Goal: Task Accomplishment & Management: Manage account settings

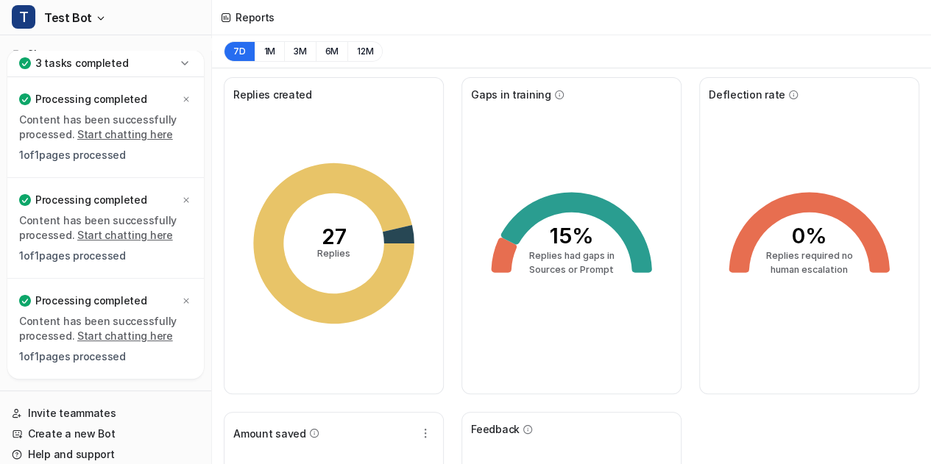
click at [189, 61] on icon at bounding box center [184, 63] width 15 height 15
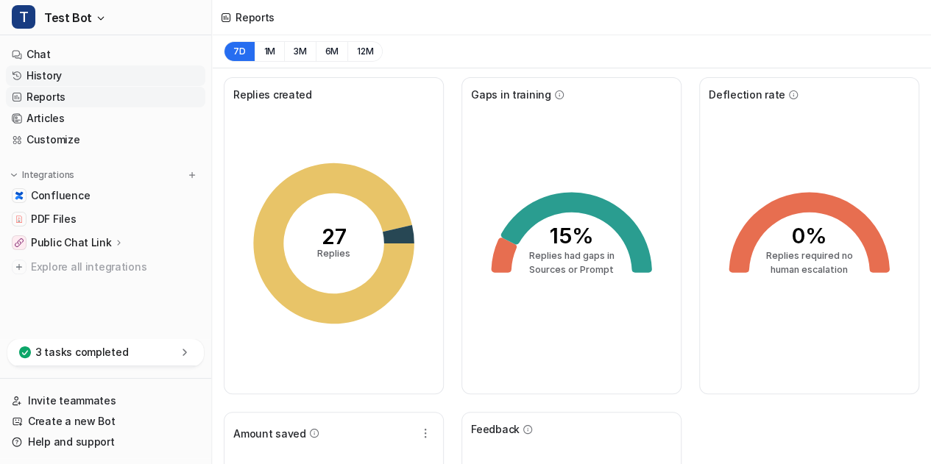
click at [81, 74] on link "History" at bounding box center [105, 76] width 199 height 21
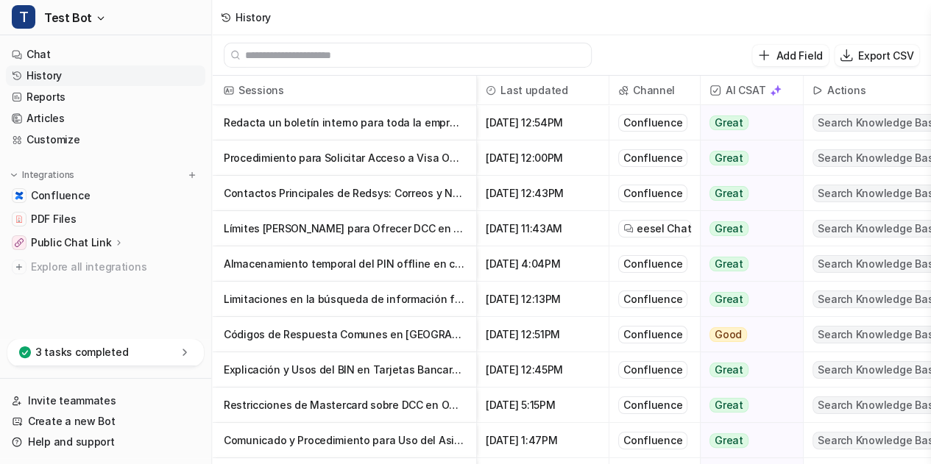
click at [387, 159] on p "Procedimiento para Solicitar Acceso a Visa Online, MC Connect y MC Insights" at bounding box center [344, 158] width 241 height 35
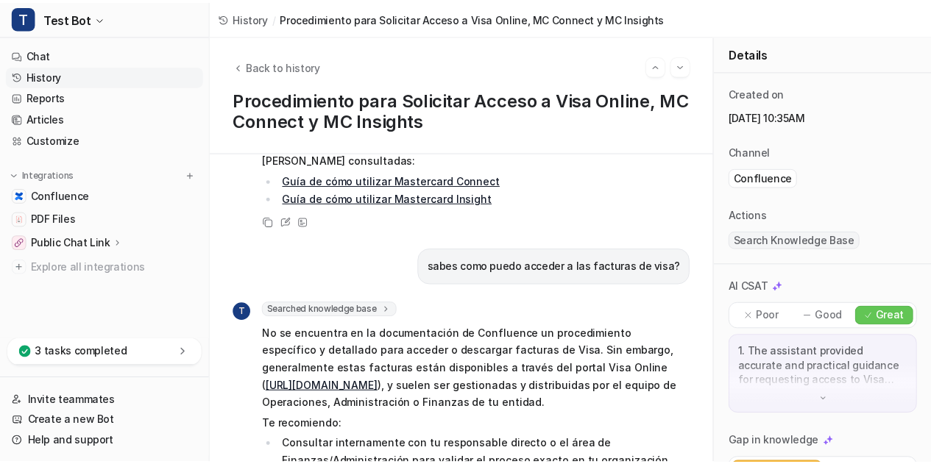
scroll to position [1104, 0]
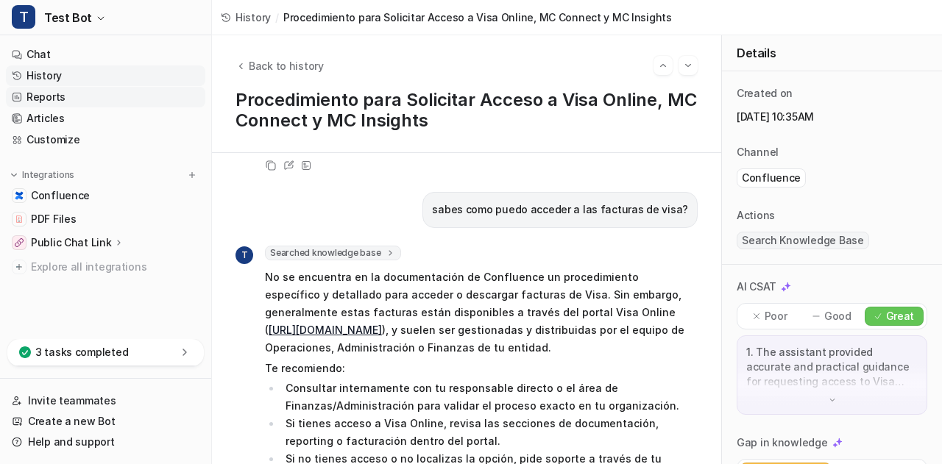
click at [56, 98] on link "Reports" at bounding box center [105, 97] width 199 height 21
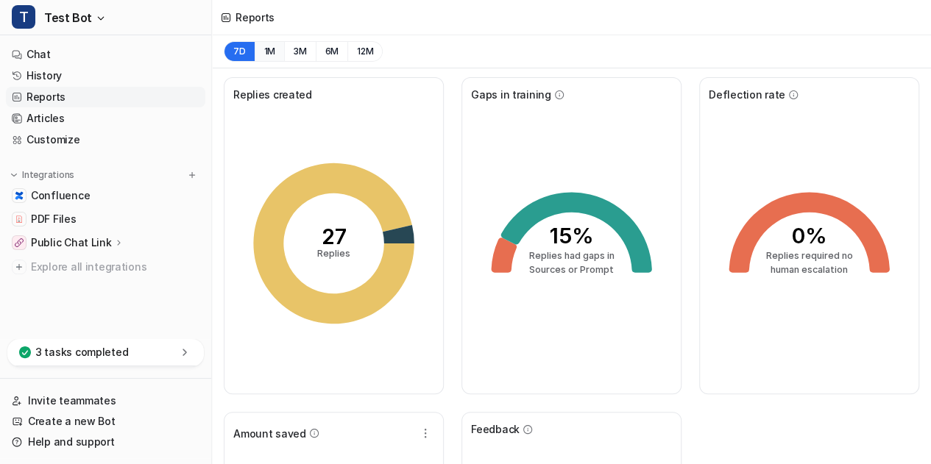
click at [273, 53] on button "1M" at bounding box center [270, 51] width 30 height 21
click at [297, 52] on button "3M" at bounding box center [300, 51] width 32 height 21
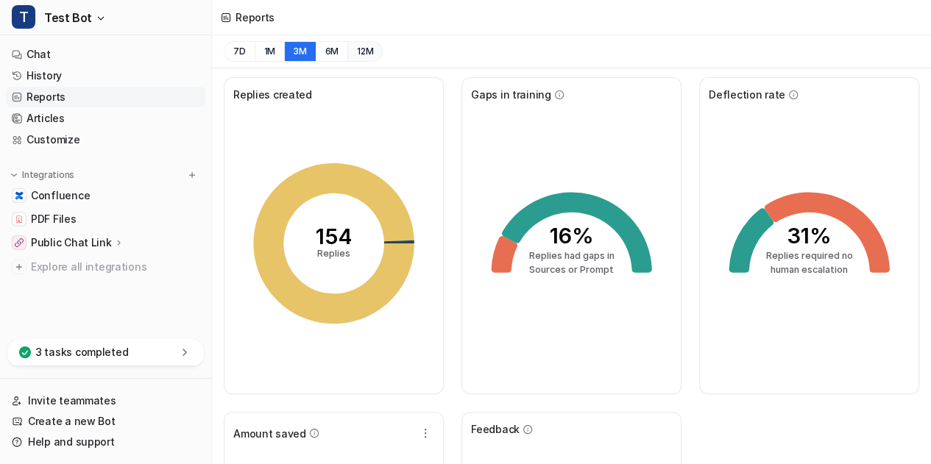
click at [365, 52] on button "12M" at bounding box center [364, 51] width 35 height 21
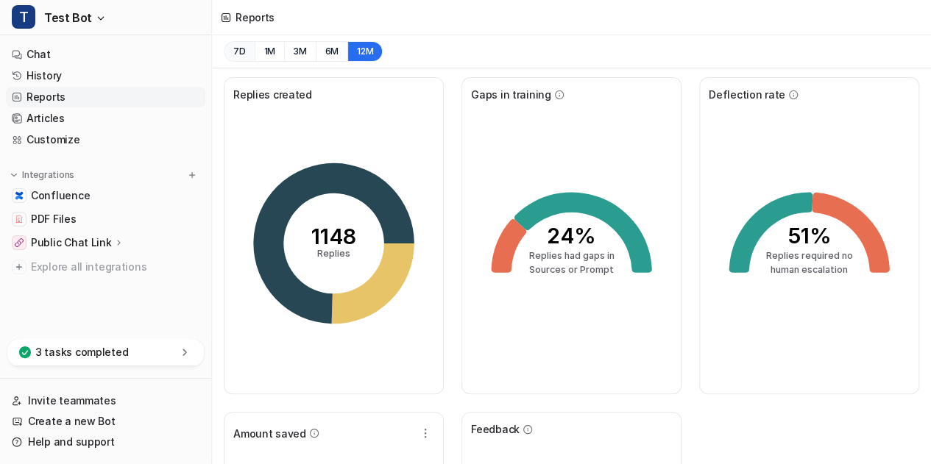
click at [244, 55] on button "7D" at bounding box center [239, 51] width 31 height 21
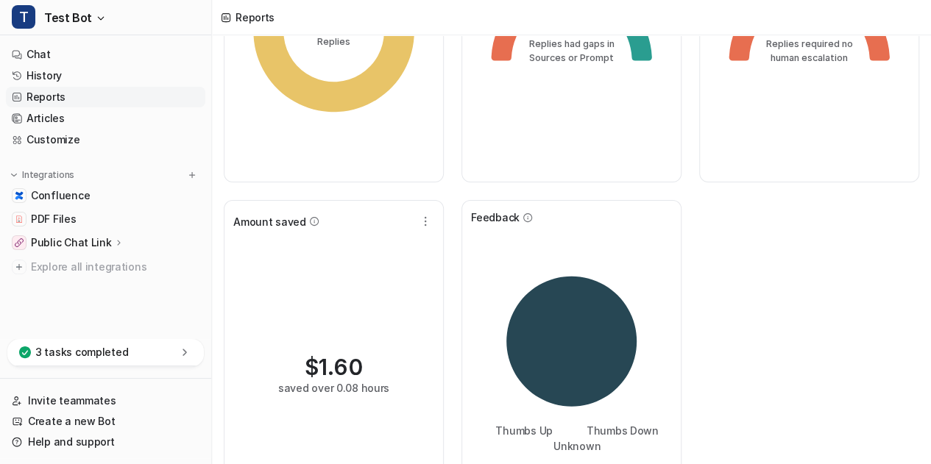
scroll to position [133, 0]
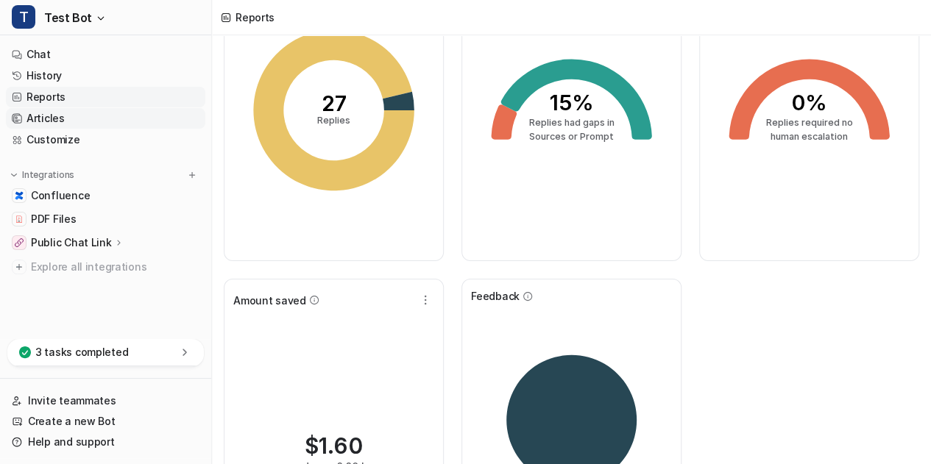
click at [74, 121] on link "Articles" at bounding box center [105, 118] width 199 height 21
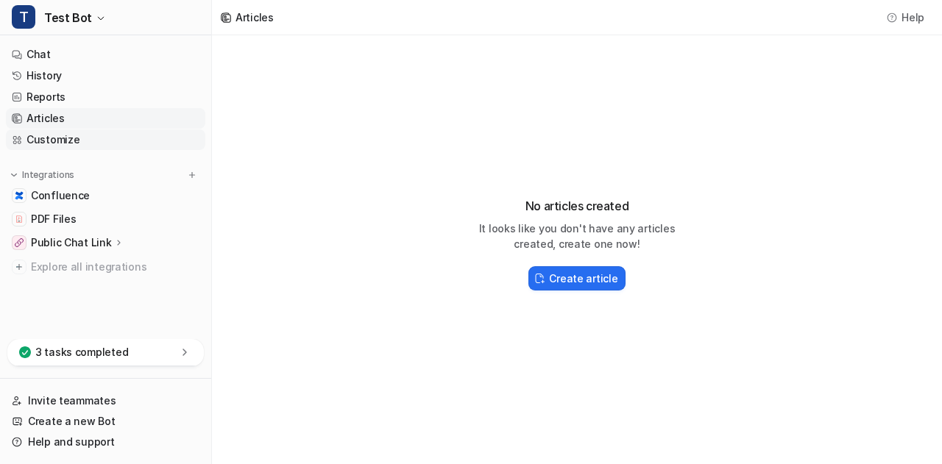
click at [69, 138] on link "Customize" at bounding box center [105, 140] width 199 height 21
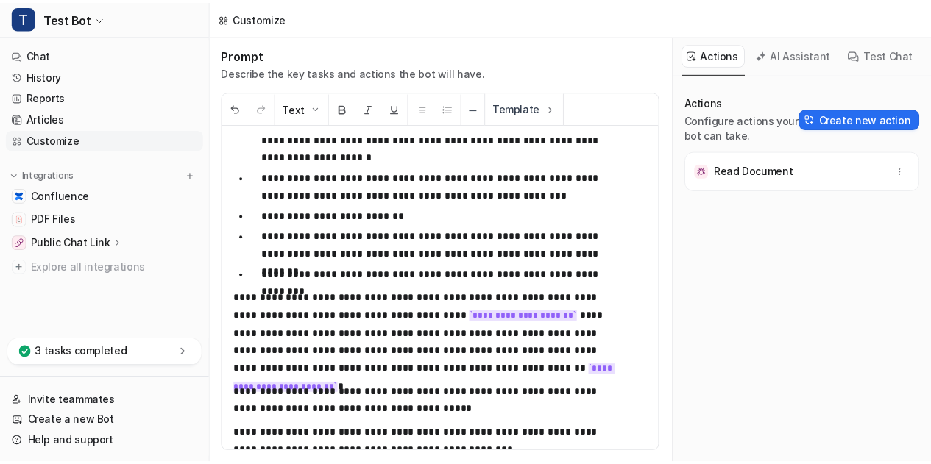
scroll to position [70, 0]
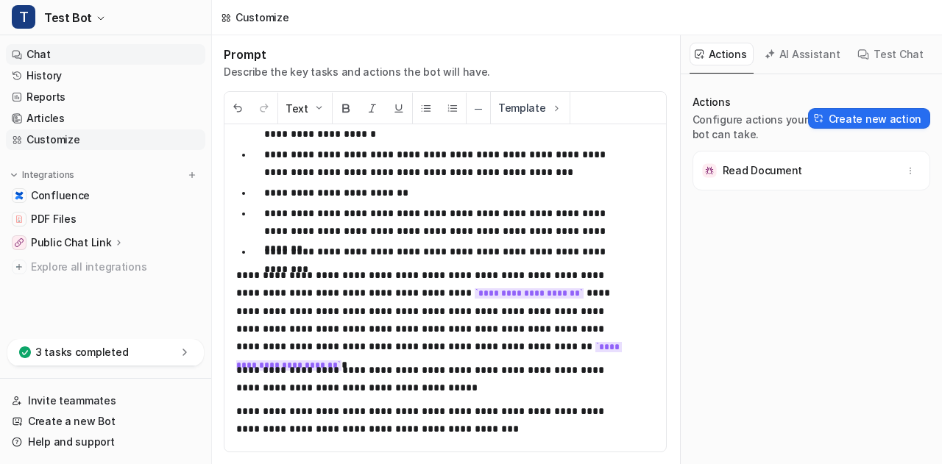
click at [52, 57] on link "Chat" at bounding box center [105, 54] width 199 height 21
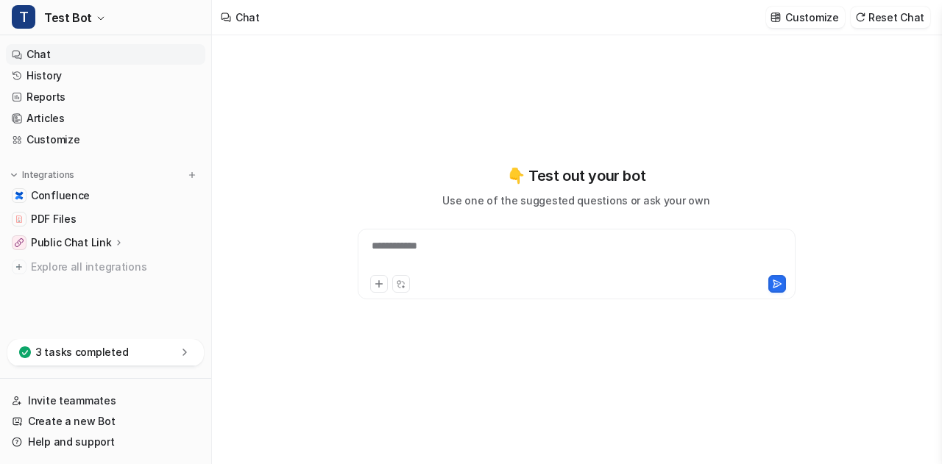
type textarea "**********"
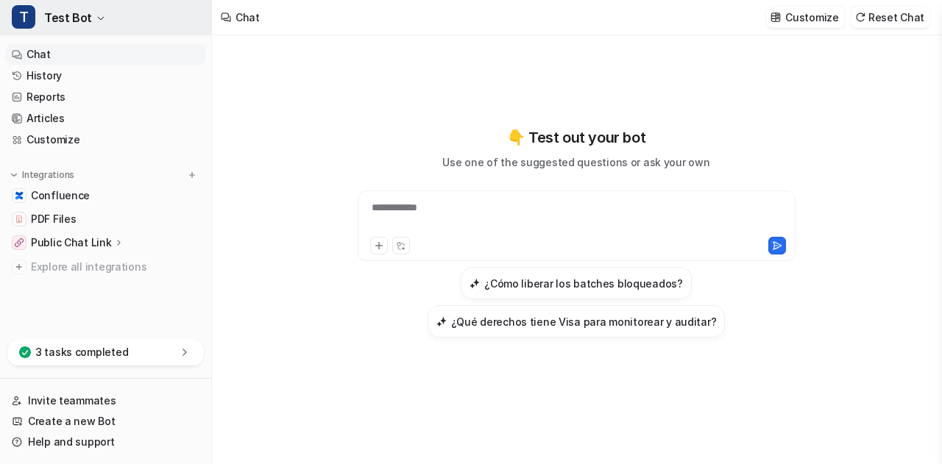
click at [96, 24] on button "T Test Bot" at bounding box center [105, 17] width 211 height 35
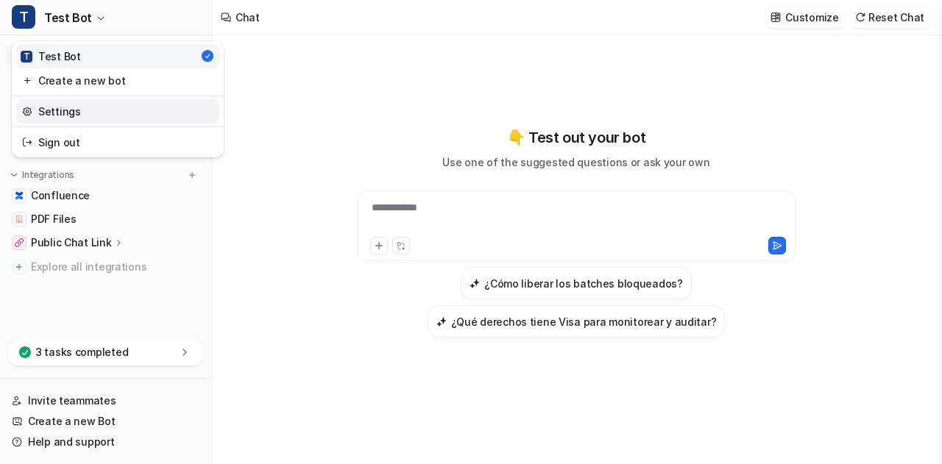
click at [80, 111] on link "Settings" at bounding box center [117, 111] width 203 height 24
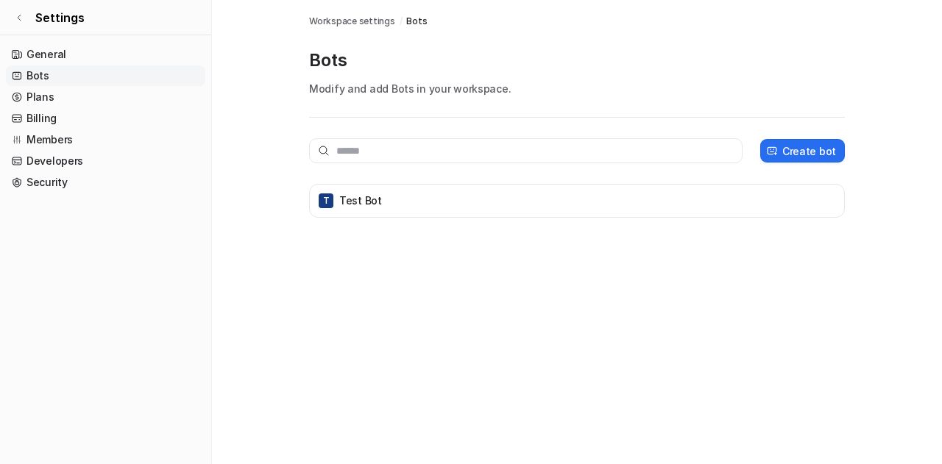
click at [84, 77] on link "Bots" at bounding box center [105, 76] width 199 height 21
click at [75, 55] on link "General" at bounding box center [105, 54] width 199 height 21
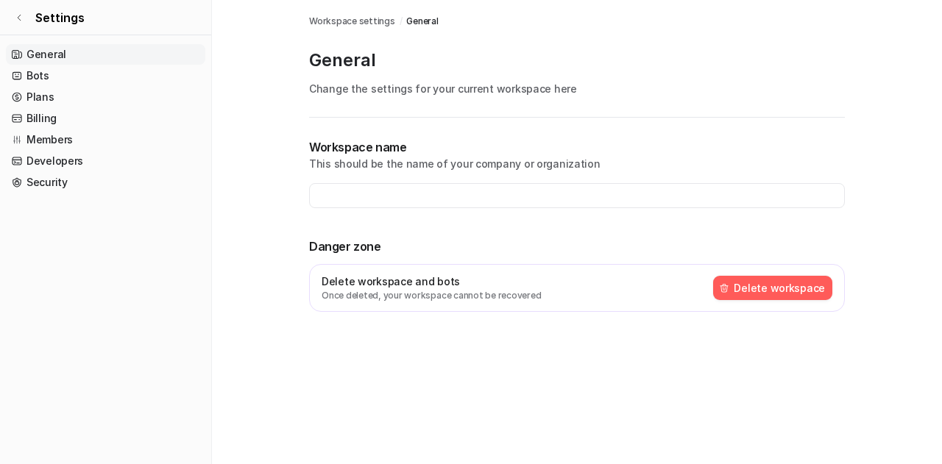
type input "**********"
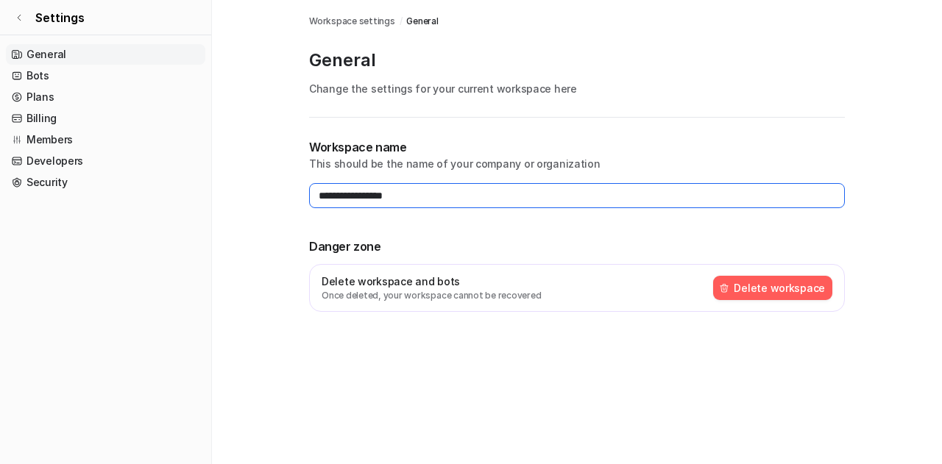
click at [418, 197] on input "**********" at bounding box center [577, 195] width 536 height 25
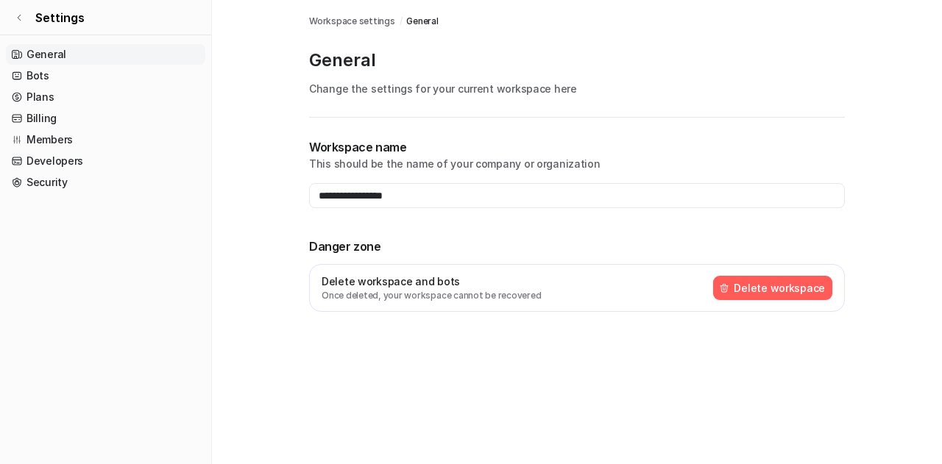
click at [266, 147] on main "**********" at bounding box center [577, 173] width 730 height 347
click at [74, 76] on link "Bots" at bounding box center [105, 76] width 199 height 21
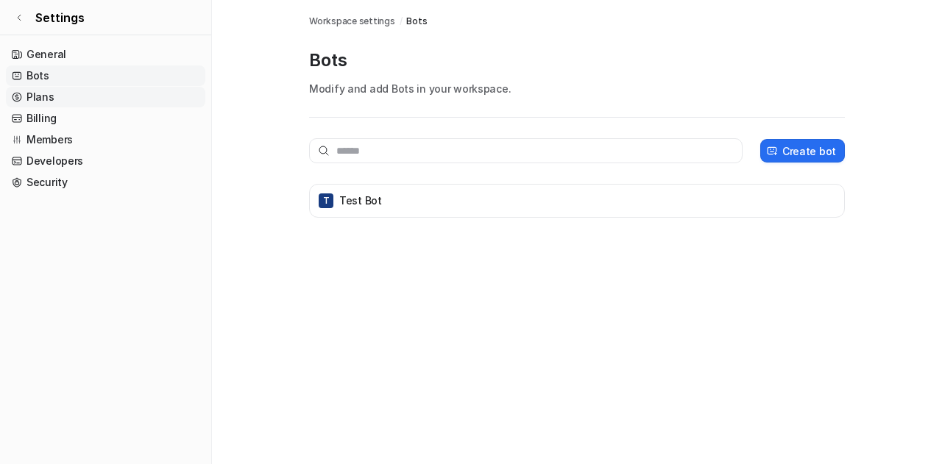
click at [58, 96] on link "Plans" at bounding box center [105, 97] width 199 height 21
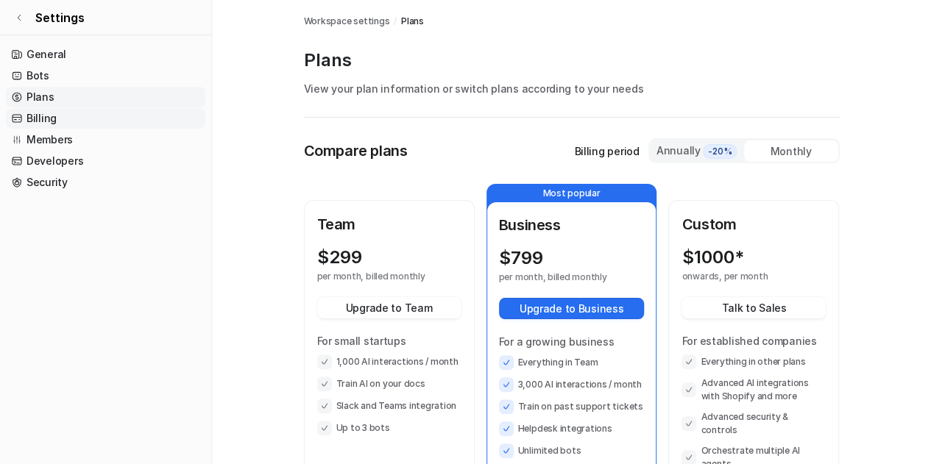
click at [53, 118] on link "Billing" at bounding box center [105, 118] width 199 height 21
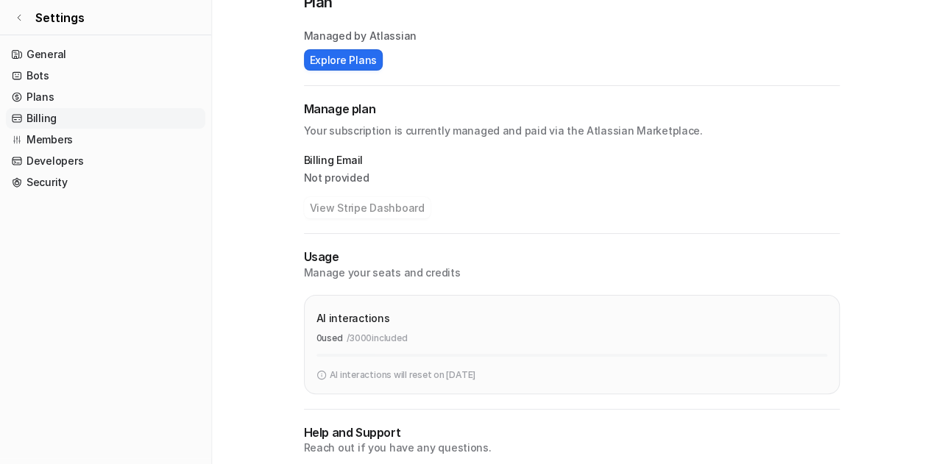
scroll to position [199, 0]
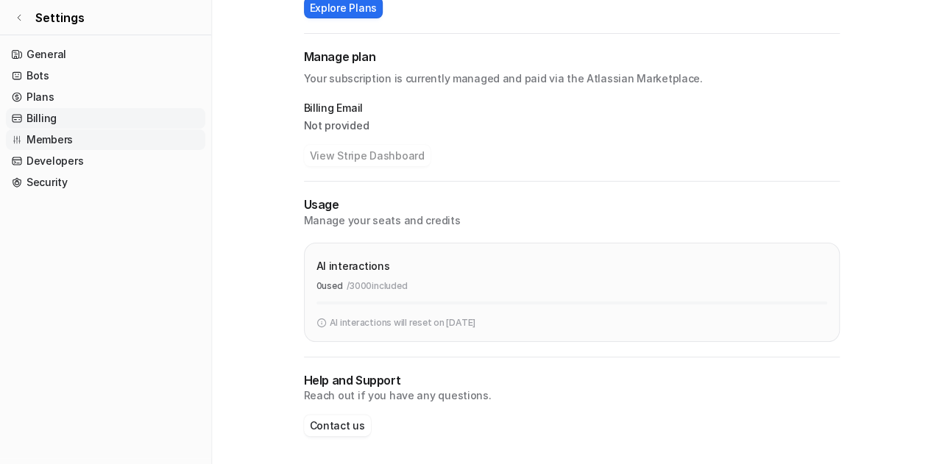
click at [83, 141] on link "Members" at bounding box center [105, 140] width 199 height 21
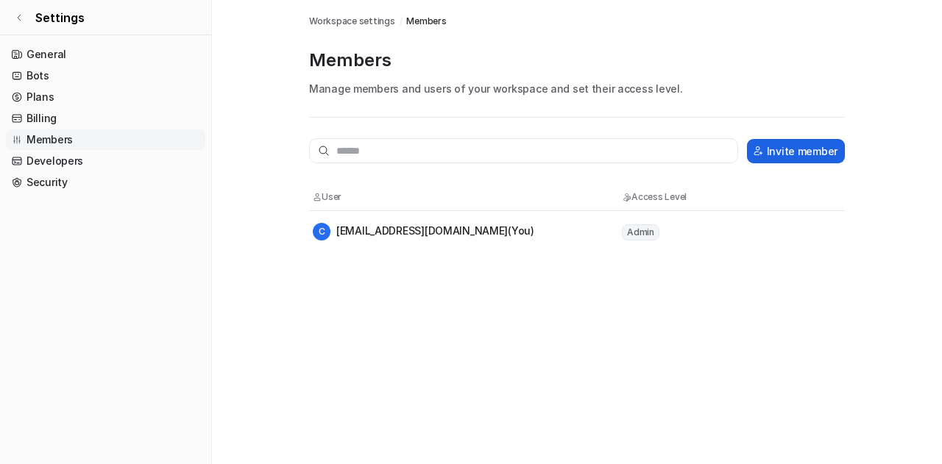
click at [769, 153] on button "Invite member" at bounding box center [796, 151] width 98 height 24
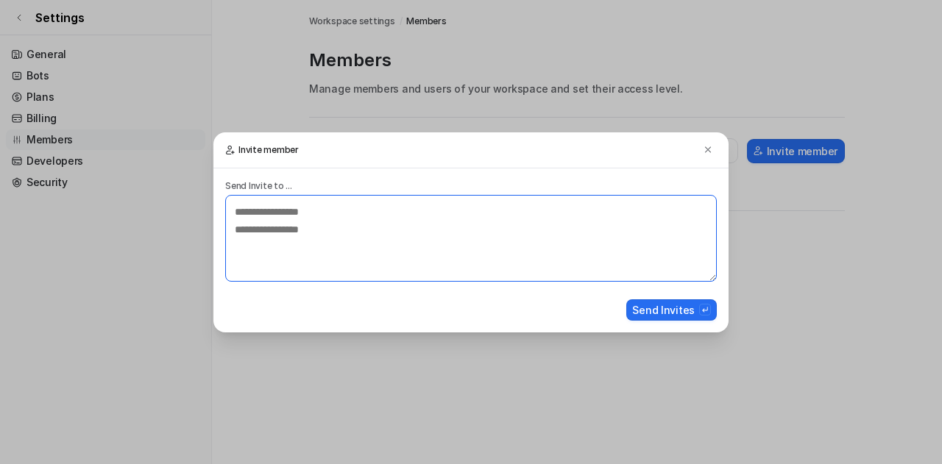
click at [296, 209] on textarea at bounding box center [471, 238] width 492 height 87
paste textarea "**********"
type textarea "**********"
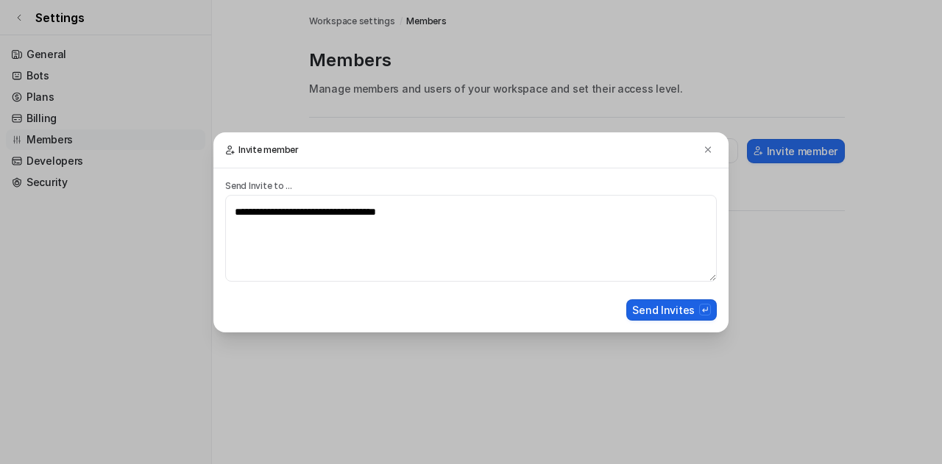
click at [673, 308] on button "Send Invites" at bounding box center [671, 310] width 91 height 21
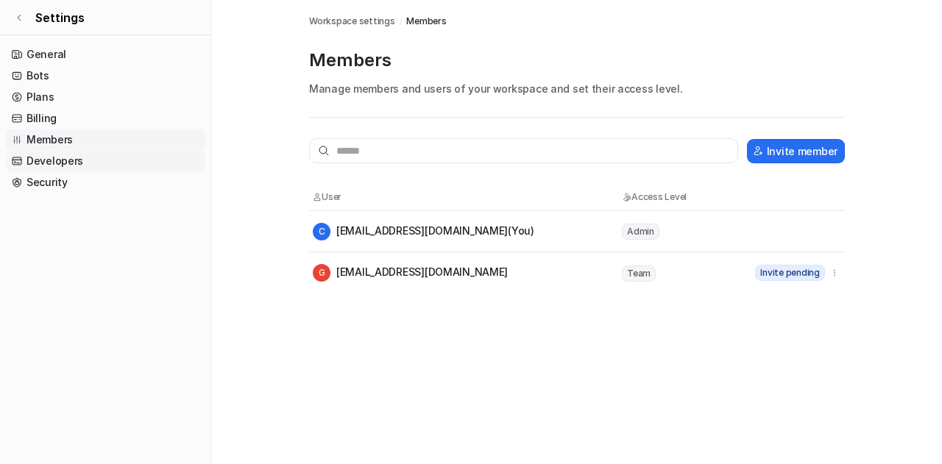
click at [69, 163] on link "Developers" at bounding box center [105, 161] width 199 height 21
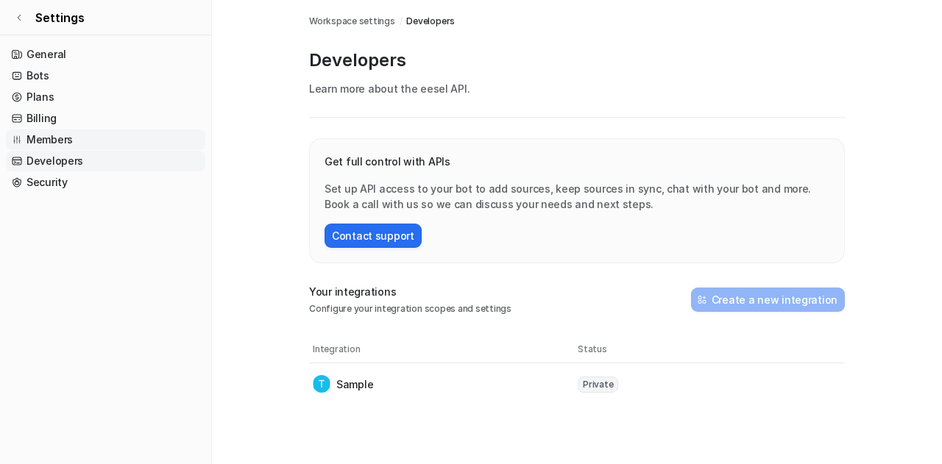
click at [65, 140] on link "Members" at bounding box center [105, 140] width 199 height 21
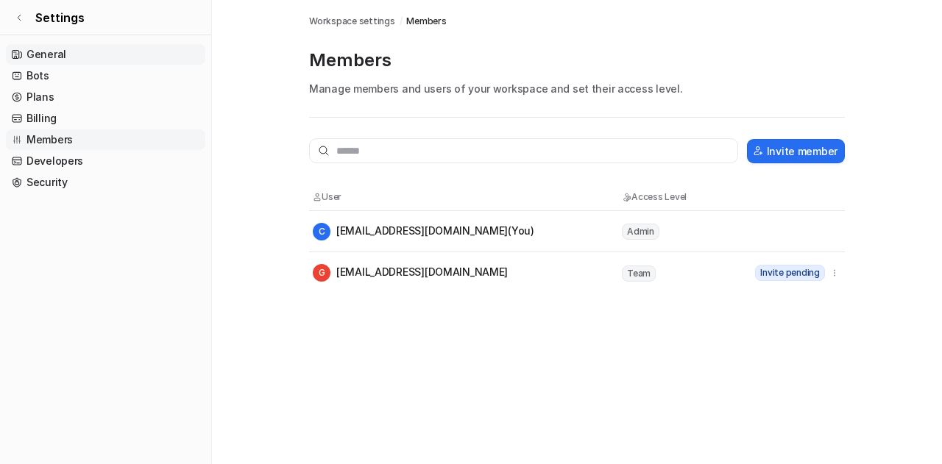
click at [60, 54] on link "General" at bounding box center [105, 54] width 199 height 21
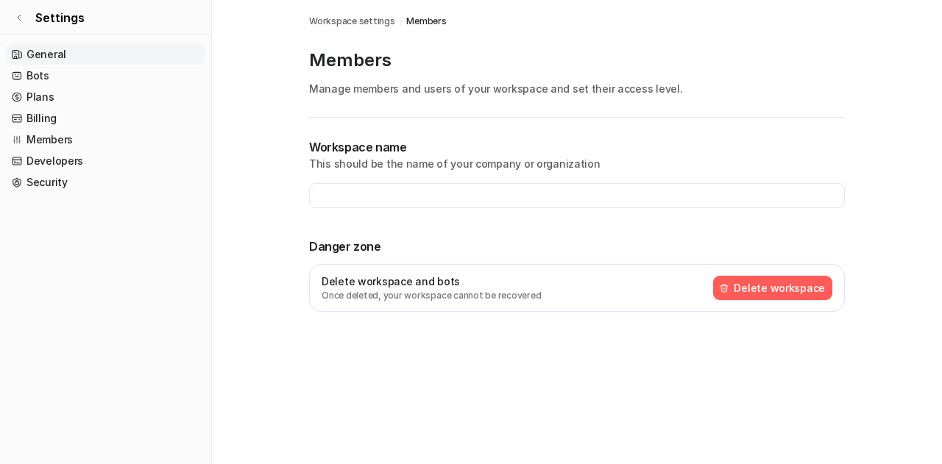
type input "**********"
click at [52, 77] on link "Bots" at bounding box center [105, 76] width 199 height 21
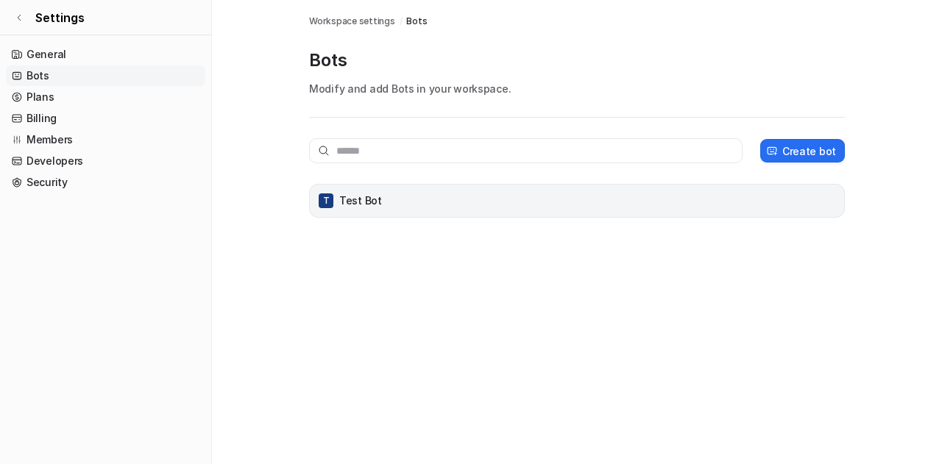
click at [406, 203] on div "T Test Bot" at bounding box center [577, 201] width 523 height 21
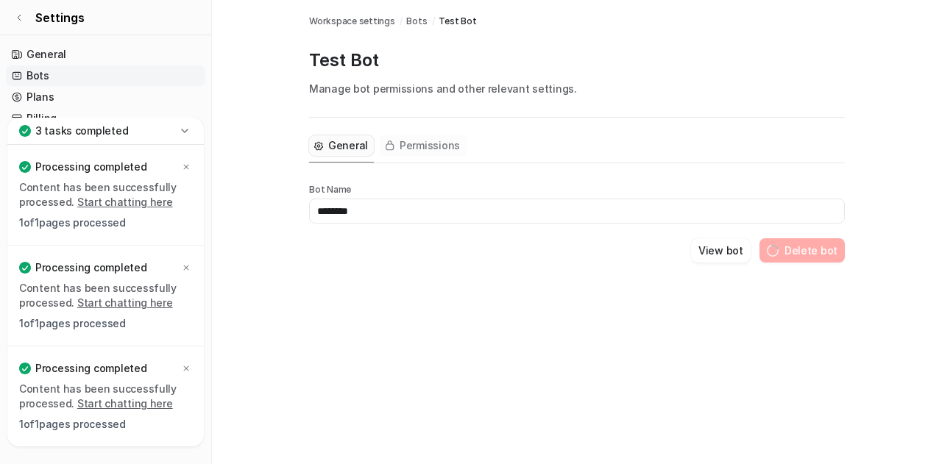
click at [421, 148] on span "Permissions" at bounding box center [430, 145] width 60 height 15
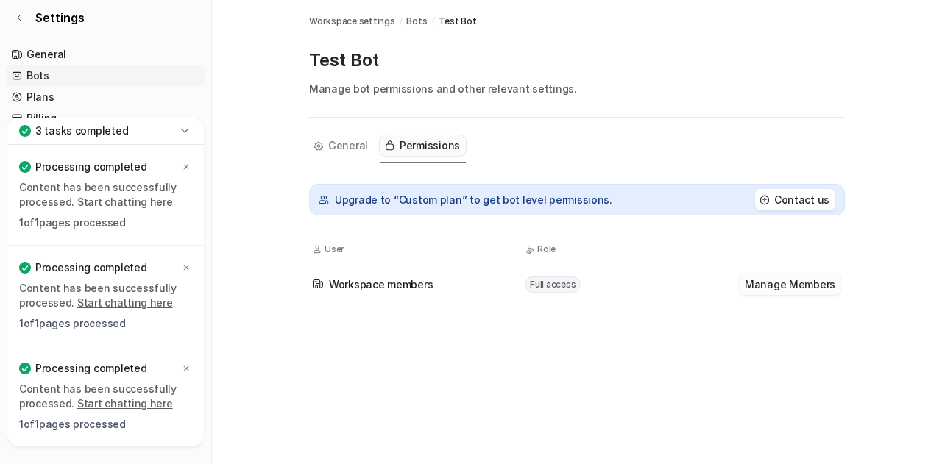
click at [805, 283] on button "Manage Members" at bounding box center [790, 284] width 102 height 21
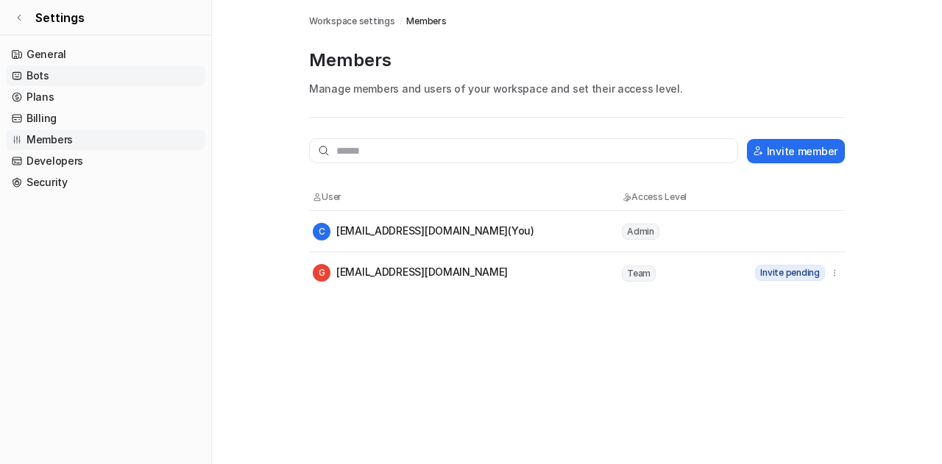
click at [47, 77] on link "Bots" at bounding box center [105, 76] width 199 height 21
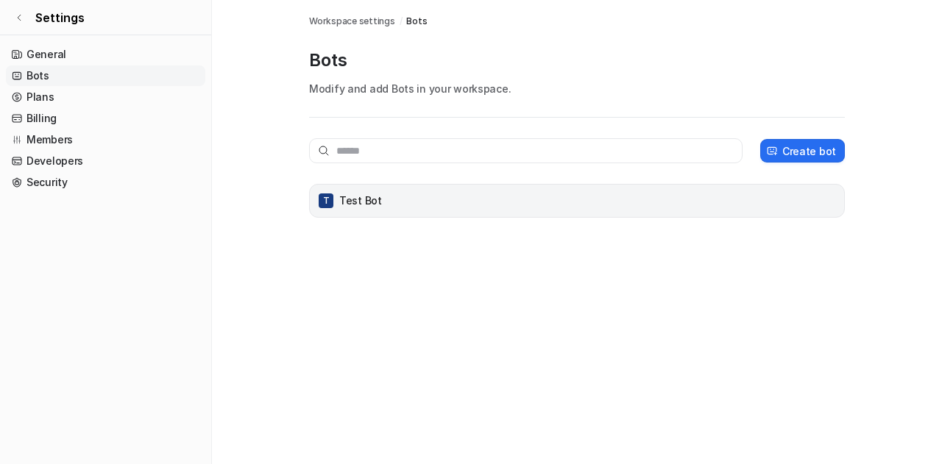
click at [441, 198] on div "T Test Bot" at bounding box center [577, 201] width 523 height 21
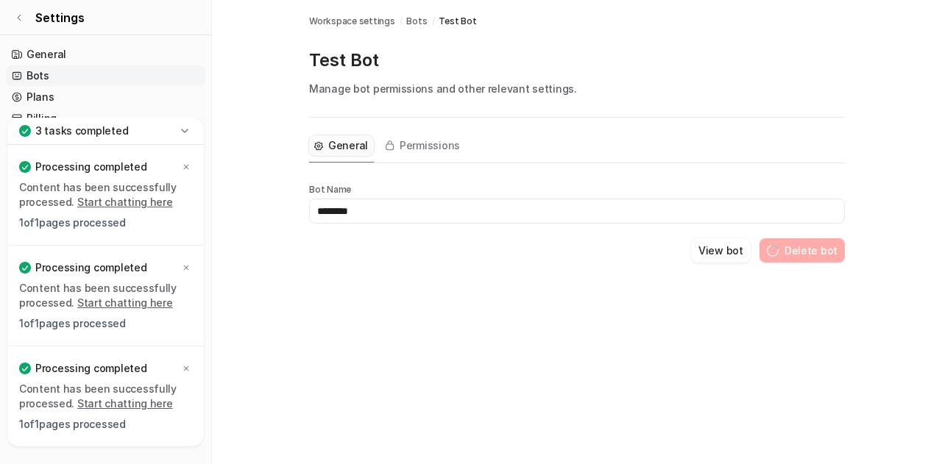
click at [186, 130] on icon at bounding box center [184, 131] width 15 height 15
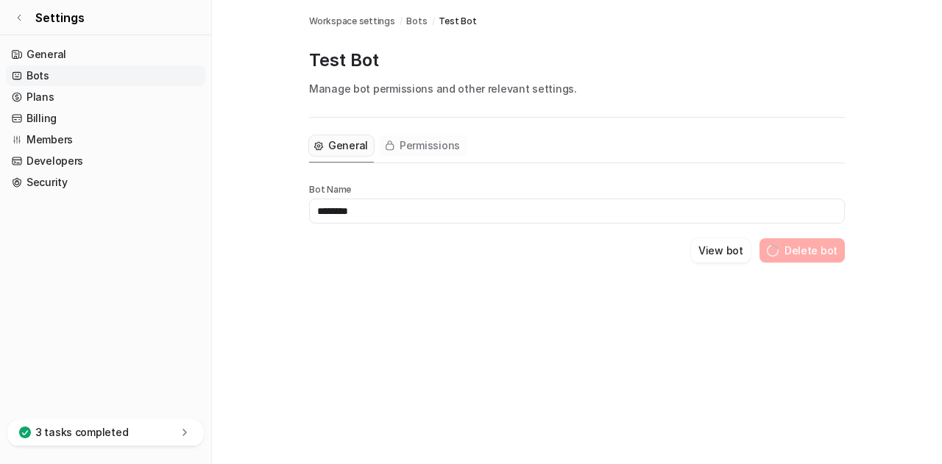
click at [424, 142] on span "Permissions" at bounding box center [430, 145] width 60 height 15
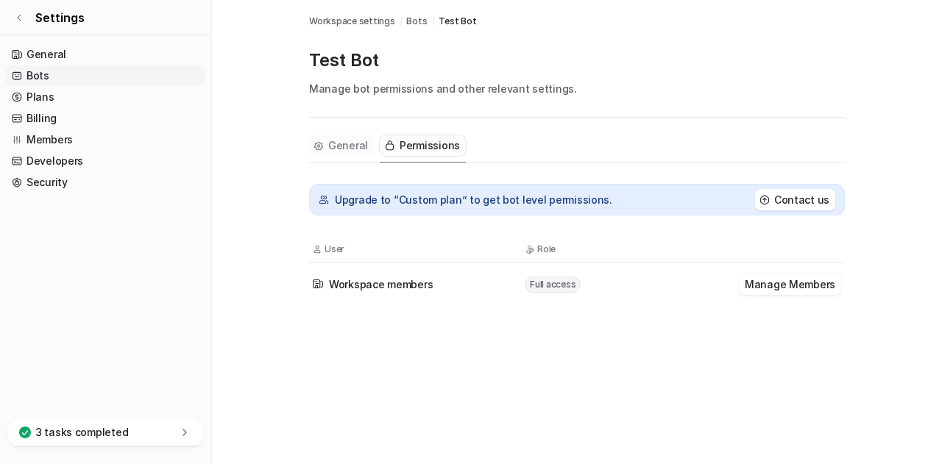
click at [344, 149] on span "General" at bounding box center [348, 145] width 40 height 15
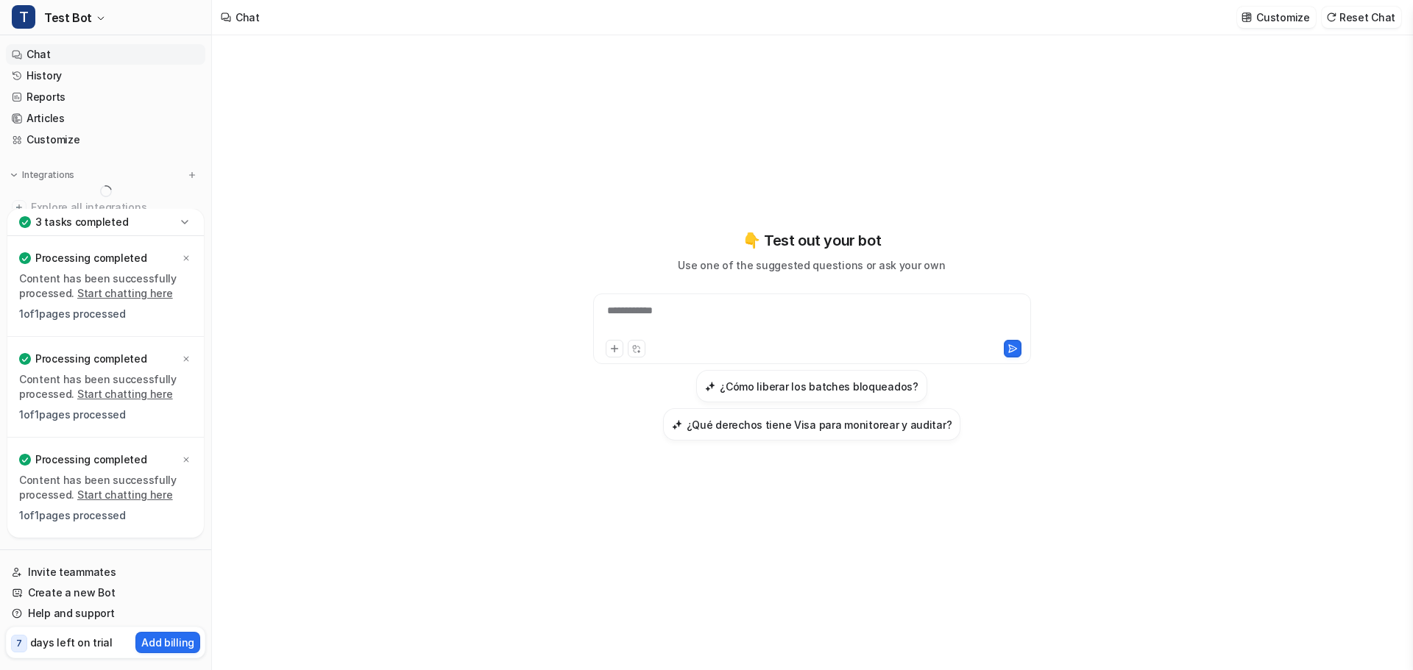
click at [185, 225] on icon at bounding box center [184, 222] width 15 height 15
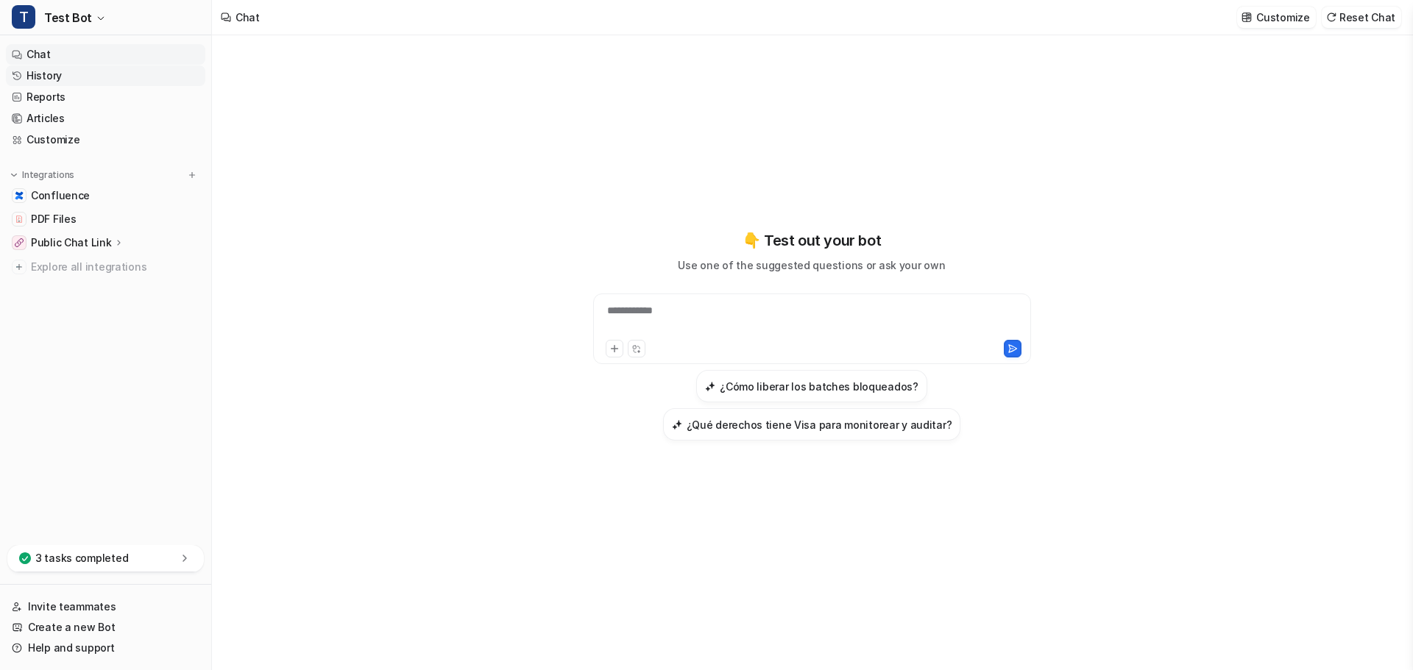
click at [50, 80] on link "History" at bounding box center [105, 76] width 199 height 21
